Goal: Transaction & Acquisition: Subscribe to service/newsletter

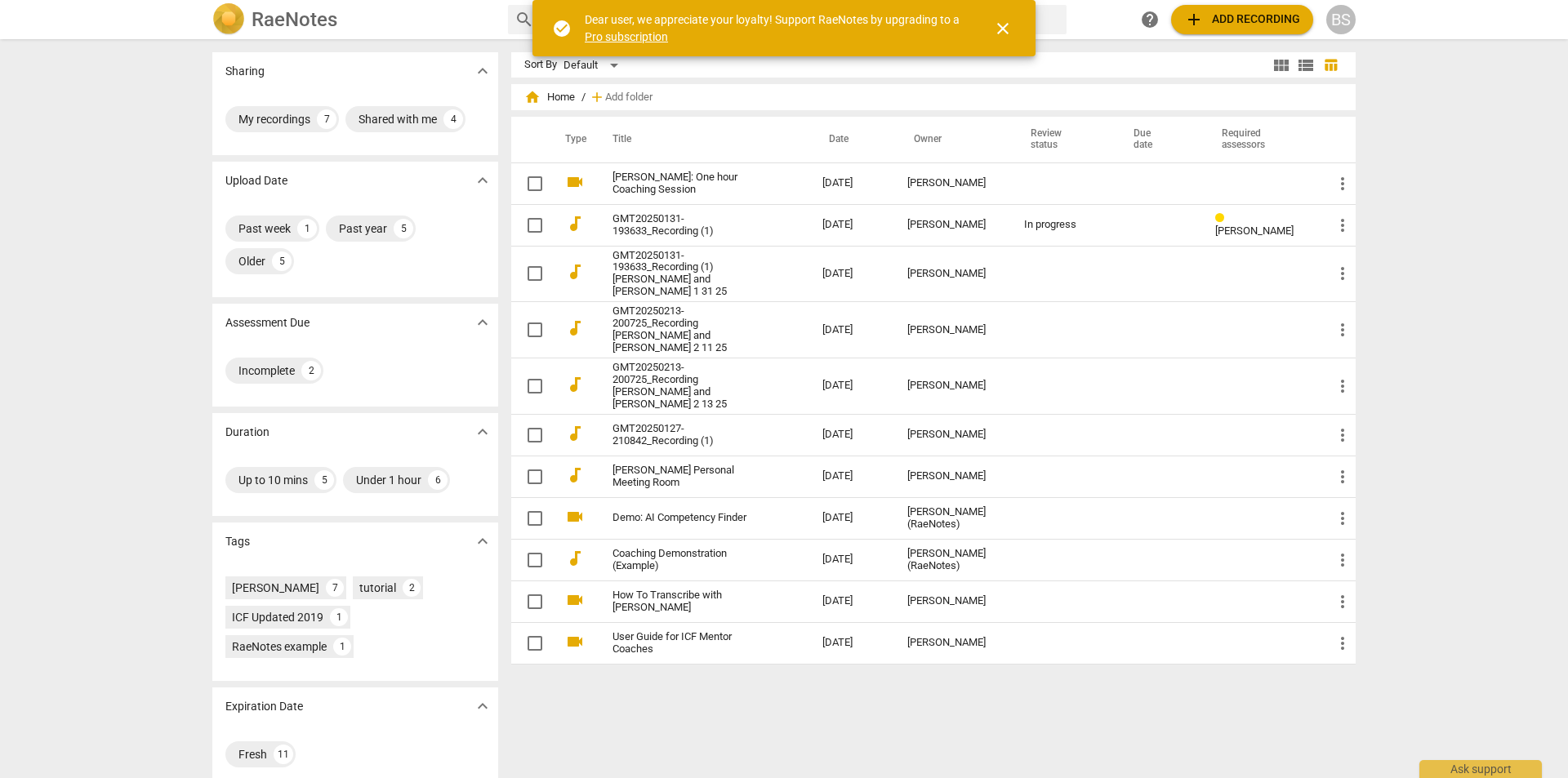
click at [634, 34] on link "Pro subscription" at bounding box center [626, 36] width 83 height 13
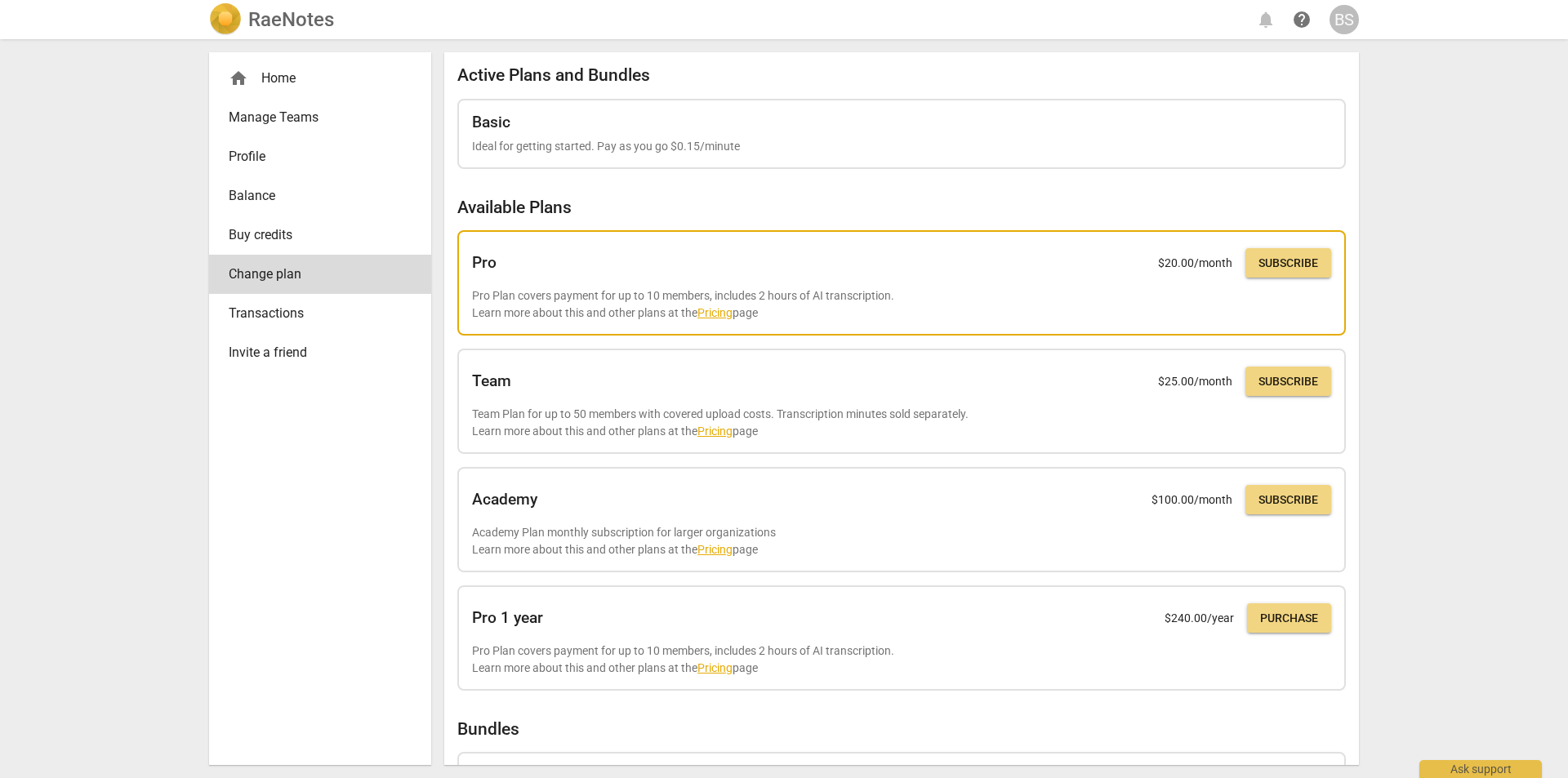
click at [716, 309] on link "Pricing" at bounding box center [714, 312] width 35 height 13
